Goal: Navigation & Orientation: Find specific page/section

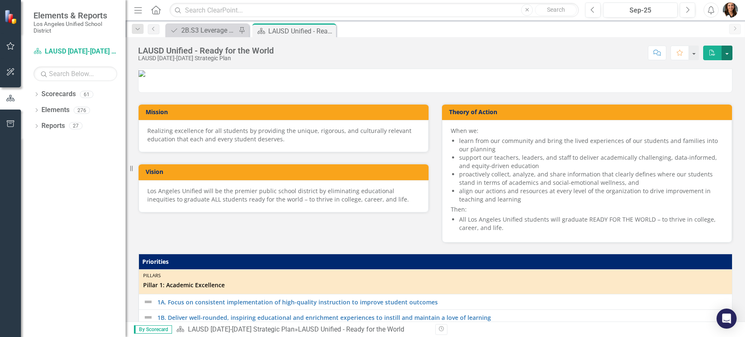
click at [727, 51] on button "button" at bounding box center [727, 53] width 11 height 15
click at [654, 35] on div "Strategy 2B.S3 Leverage community schools, wellness centers, and partnerships t…" at bounding box center [444, 29] width 561 height 13
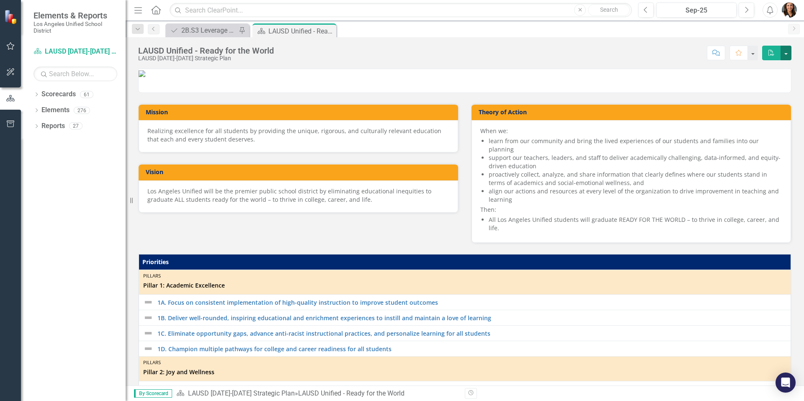
click at [745, 54] on button "button" at bounding box center [785, 53] width 11 height 15
click at [37, 94] on icon "Dropdown" at bounding box center [36, 95] width 6 height 5
click at [745, 52] on button "button" at bounding box center [785, 53] width 11 height 15
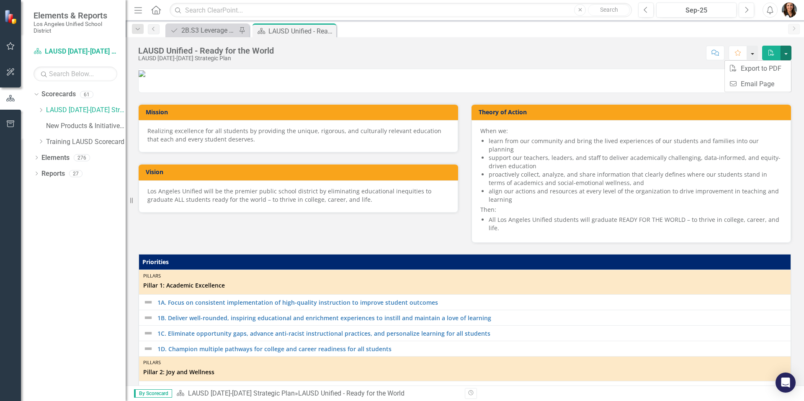
click at [745, 55] on button "button" at bounding box center [752, 53] width 11 height 15
click at [717, 57] on button "Comment" at bounding box center [716, 53] width 18 height 15
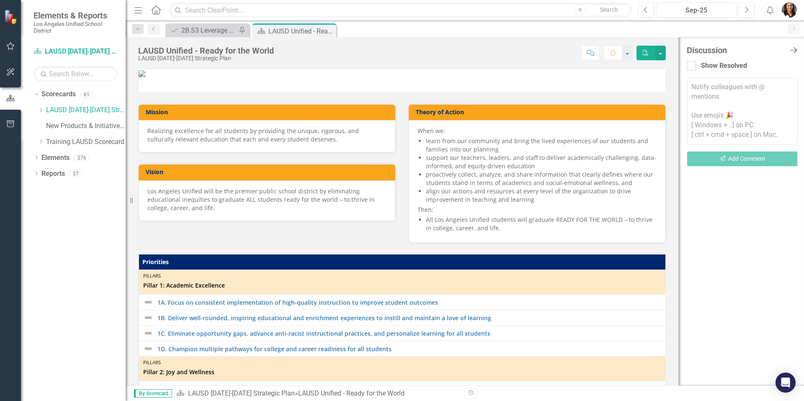
click at [745, 50] on icon "Close Discussion Bar" at bounding box center [793, 50] width 10 height 8
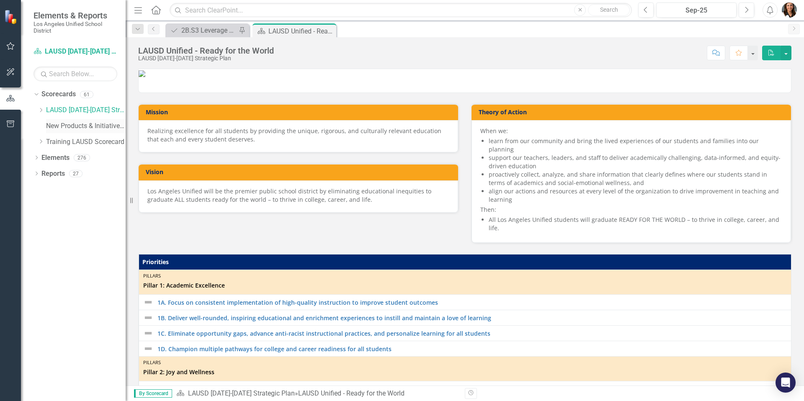
drag, startPoint x: 74, startPoint y: 128, endPoint x: 80, endPoint y: 129, distance: 5.9
click at [74, 128] on link "New Products & Initiatives 2025-26" at bounding box center [86, 126] width 80 height 10
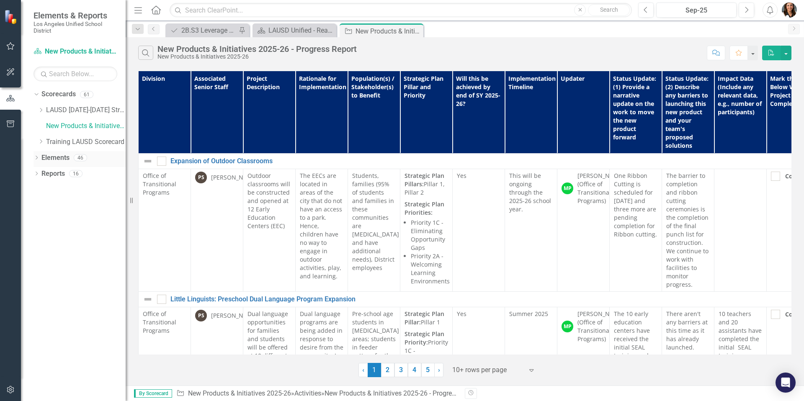
click at [39, 159] on icon "Dropdown" at bounding box center [36, 158] width 6 height 5
click at [39, 204] on icon "Dropdown" at bounding box center [41, 206] width 6 height 5
click at [44, 111] on icon "Dropdown" at bounding box center [41, 110] width 6 height 5
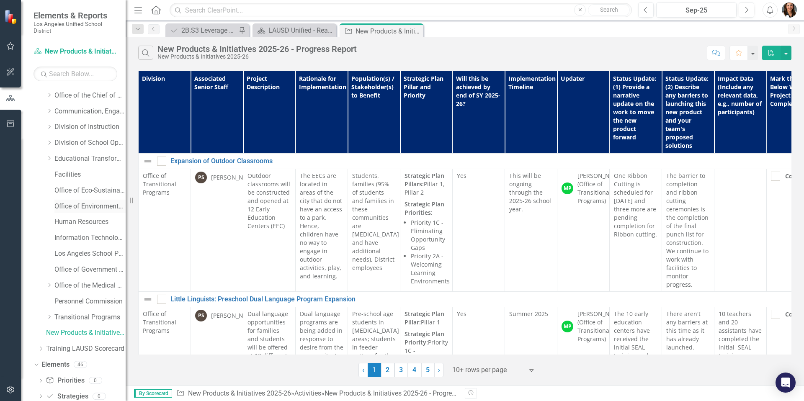
scroll to position [69, 0]
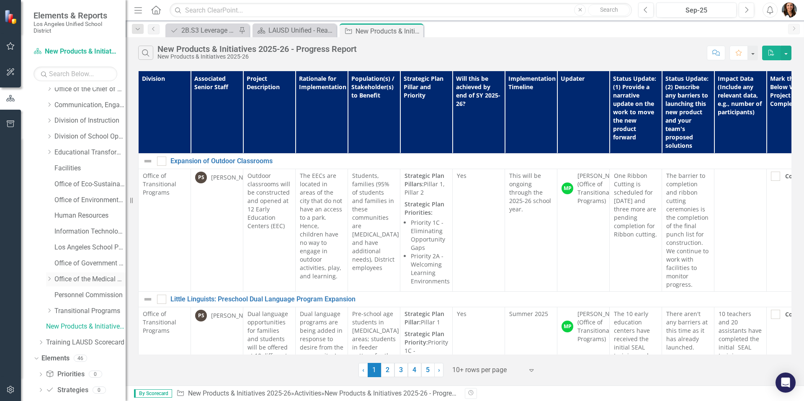
click at [79, 283] on link "Office of the Medical Director" at bounding box center [89, 280] width 71 height 10
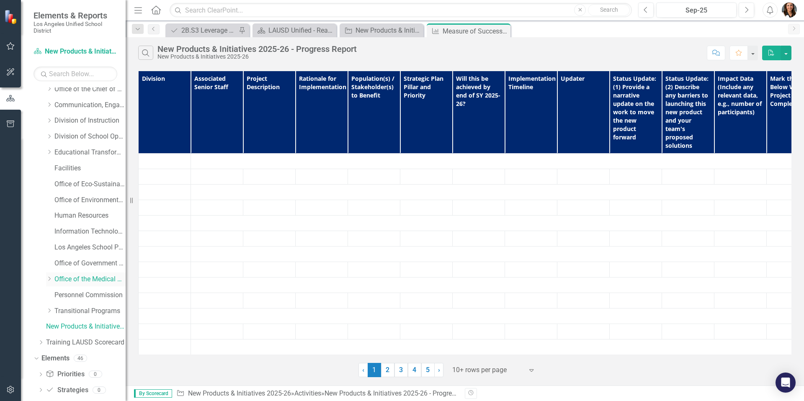
click at [51, 280] on icon "Dropdown" at bounding box center [49, 278] width 6 height 5
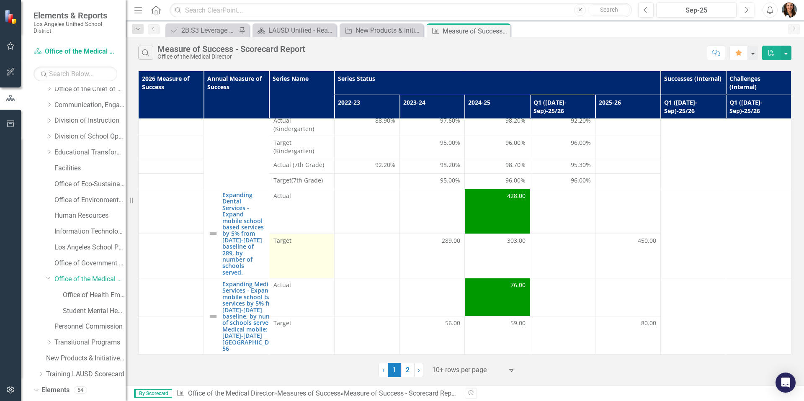
scroll to position [60, 0]
click at [421, 337] on link "› Next" at bounding box center [418, 370] width 9 height 14
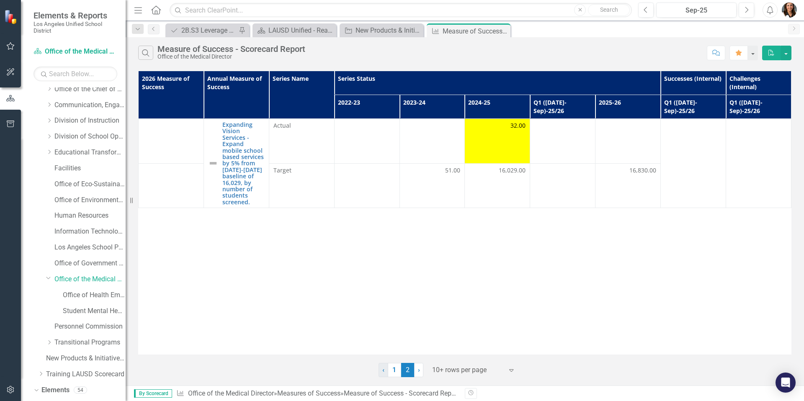
click at [379, 337] on link "‹ Previous" at bounding box center [383, 370] width 10 height 14
